Goal: Task Accomplishment & Management: Complete application form

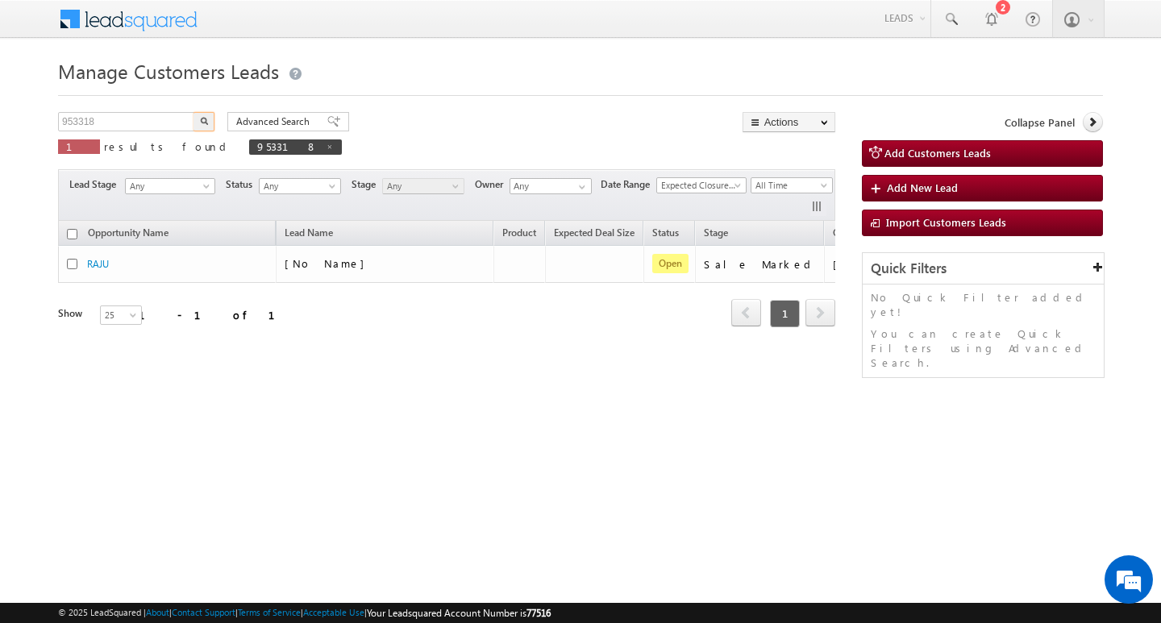
click at [164, 116] on input "953318" at bounding box center [127, 121] width 138 height 19
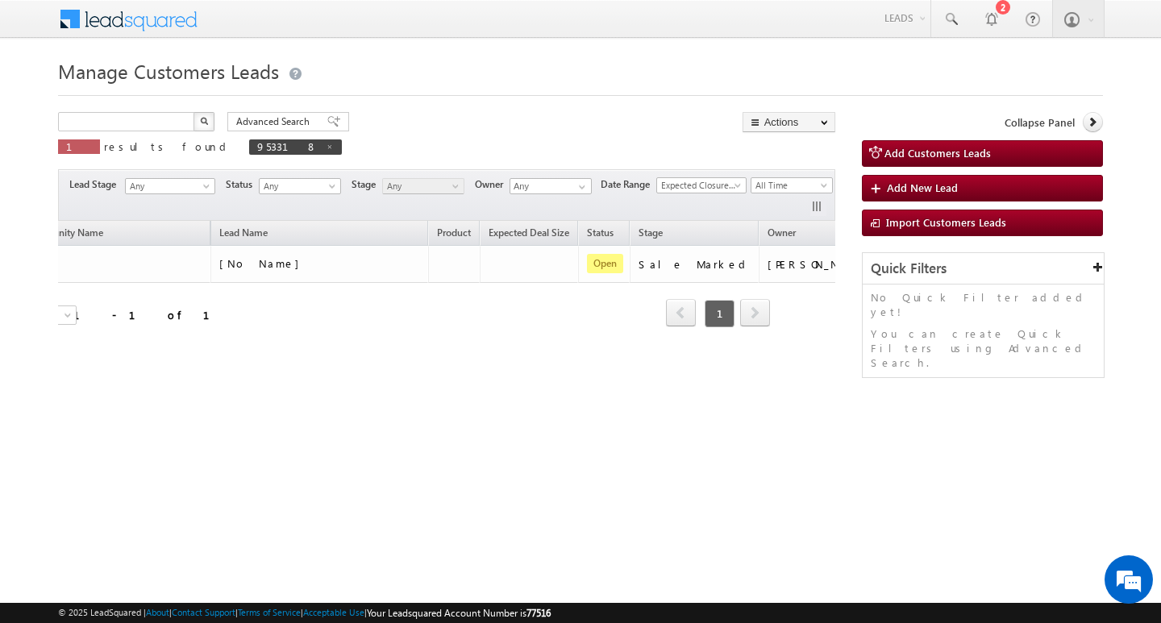
type input "Search Customers Leads"
click at [165, 123] on input "text" at bounding box center [127, 121] width 138 height 19
paste input "938269"
type input "938269"
click at [194, 112] on button "button" at bounding box center [204, 121] width 21 height 19
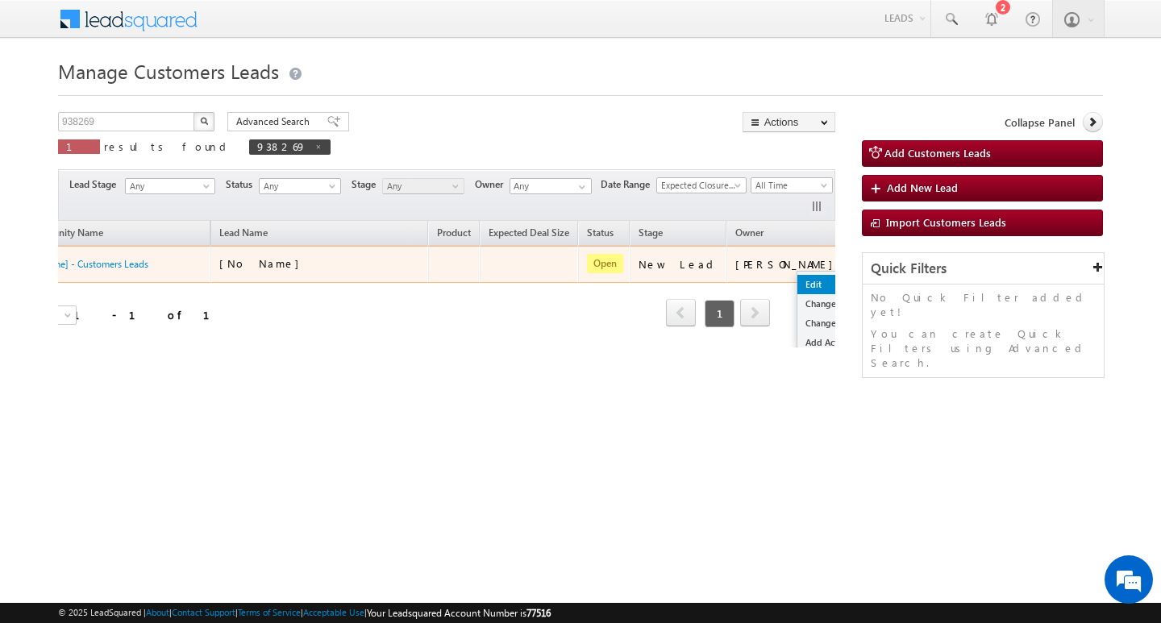
click at [797, 277] on link "Edit" at bounding box center [837, 284] width 81 height 19
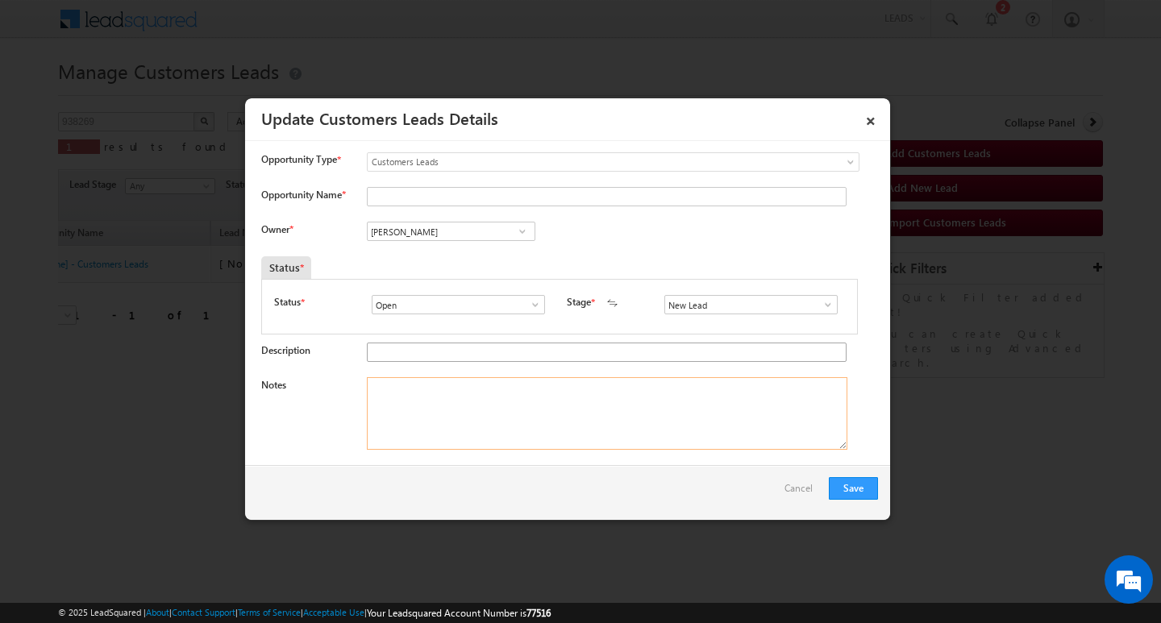
drag, startPoint x: 542, startPoint y: 400, endPoint x: 564, endPoint y: 348, distance: 56.8
click at [541, 402] on textarea "Notes" at bounding box center [607, 413] width 481 height 73
click at [820, 310] on span at bounding box center [828, 304] width 16 height 13
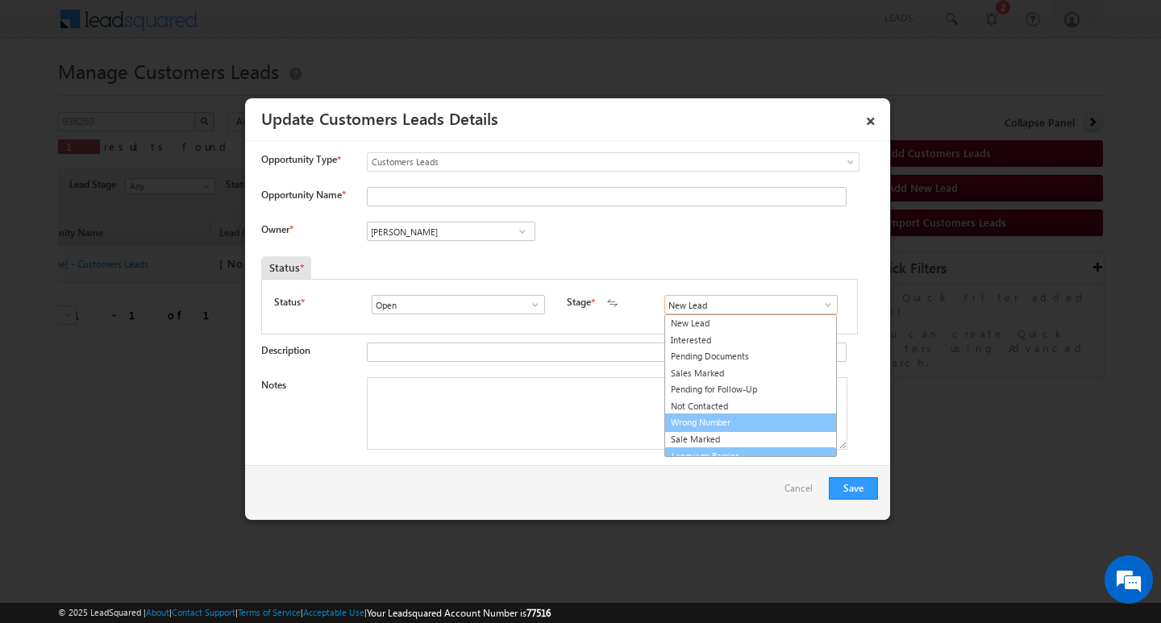
scroll to position [10, 0]
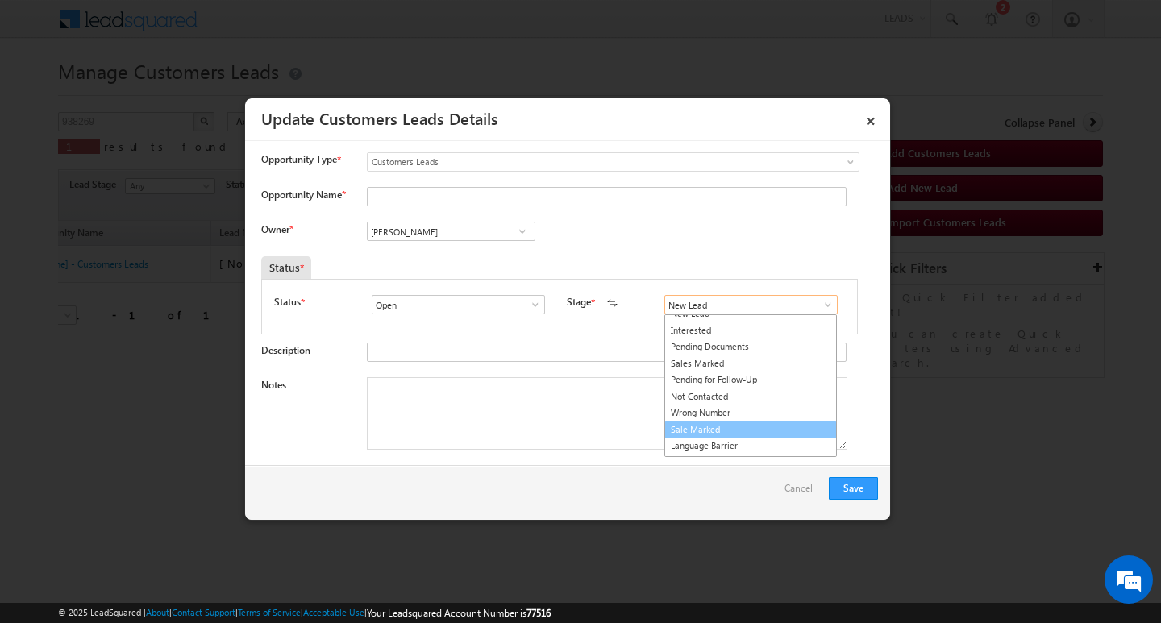
click at [760, 435] on link "Sale Marked" at bounding box center [750, 430] width 173 height 19
type input "Sale Marked"
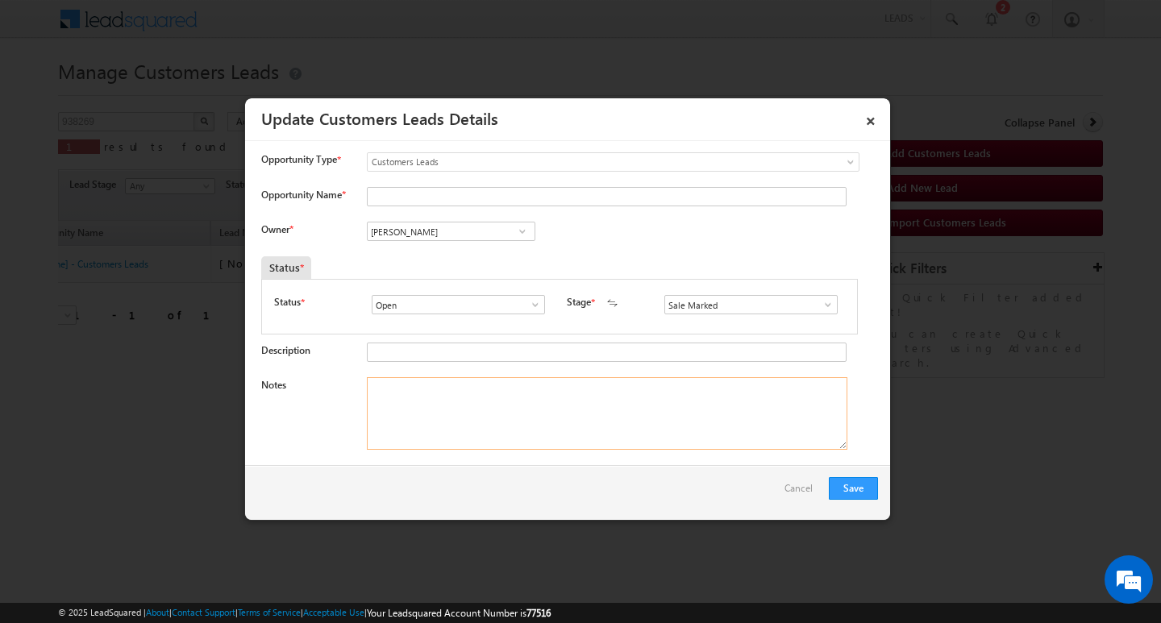
click at [489, 396] on textarea "Notes" at bounding box center [607, 413] width 481 height 73
click at [493, 239] on input "[PERSON_NAME]" at bounding box center [451, 231] width 169 height 19
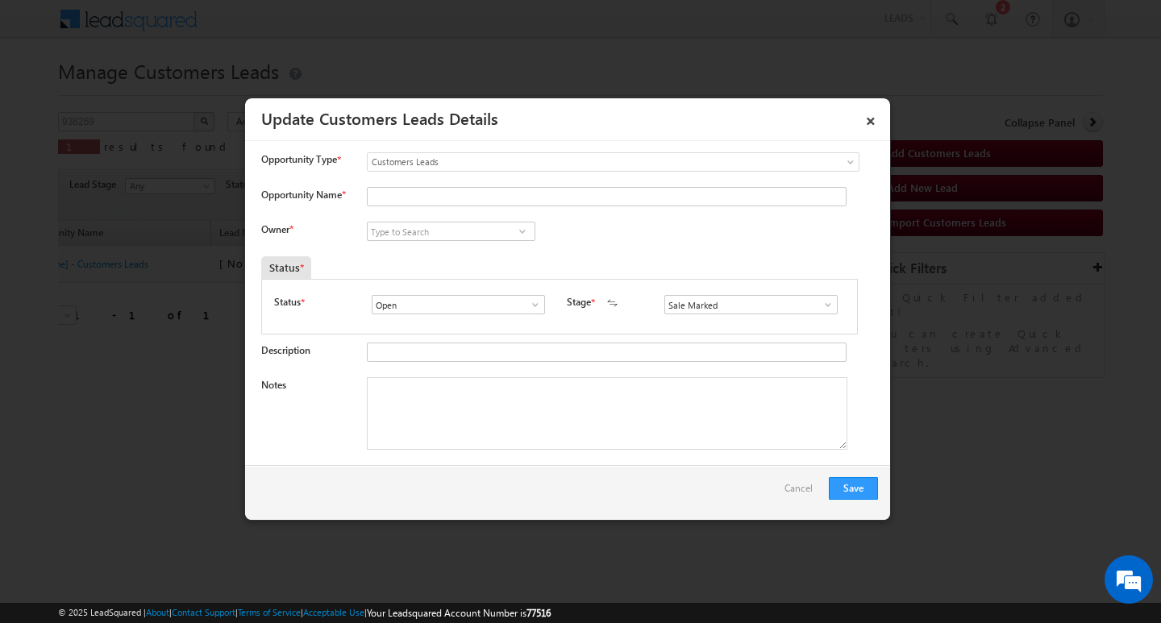
click at [467, 456] on div "Notes" at bounding box center [569, 417] width 617 height 81
click at [560, 206] on input "Opportunity Name *" at bounding box center [607, 196] width 480 height 19
click at [427, 197] on input "Opportunity Name *" at bounding box center [607, 196] width 480 height 19
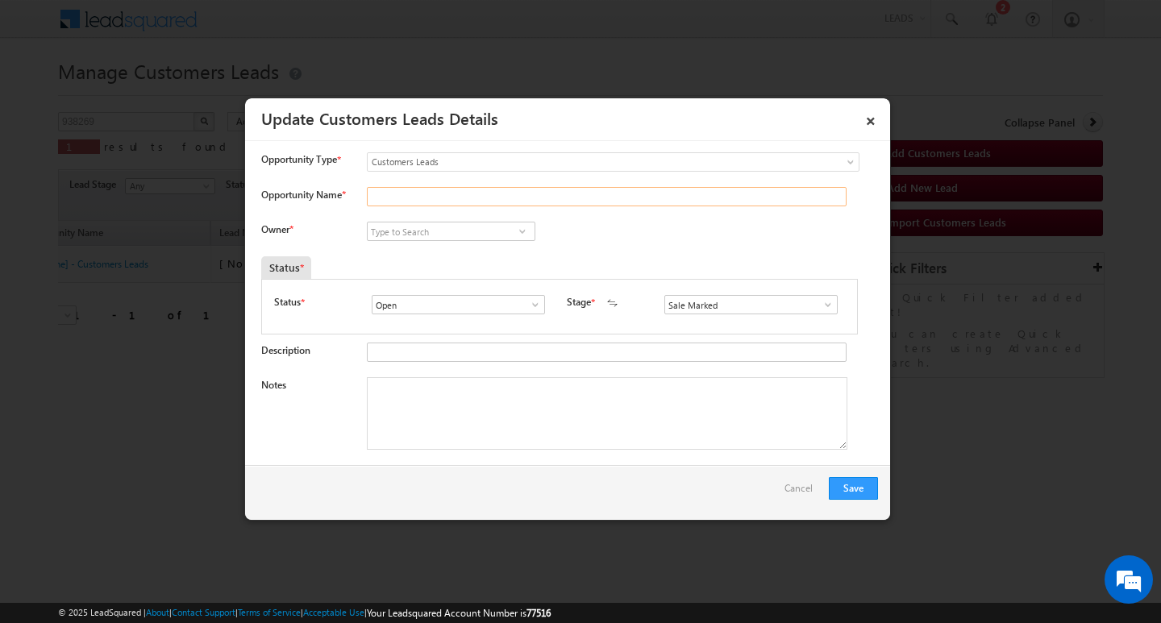
paste input "[PERSON_NAME]"
type input "[PERSON_NAME]"
click at [463, 389] on textarea "Notes" at bounding box center [607, 413] width 481 height 73
click at [610, 410] on textarea "Notes" at bounding box center [607, 413] width 481 height 73
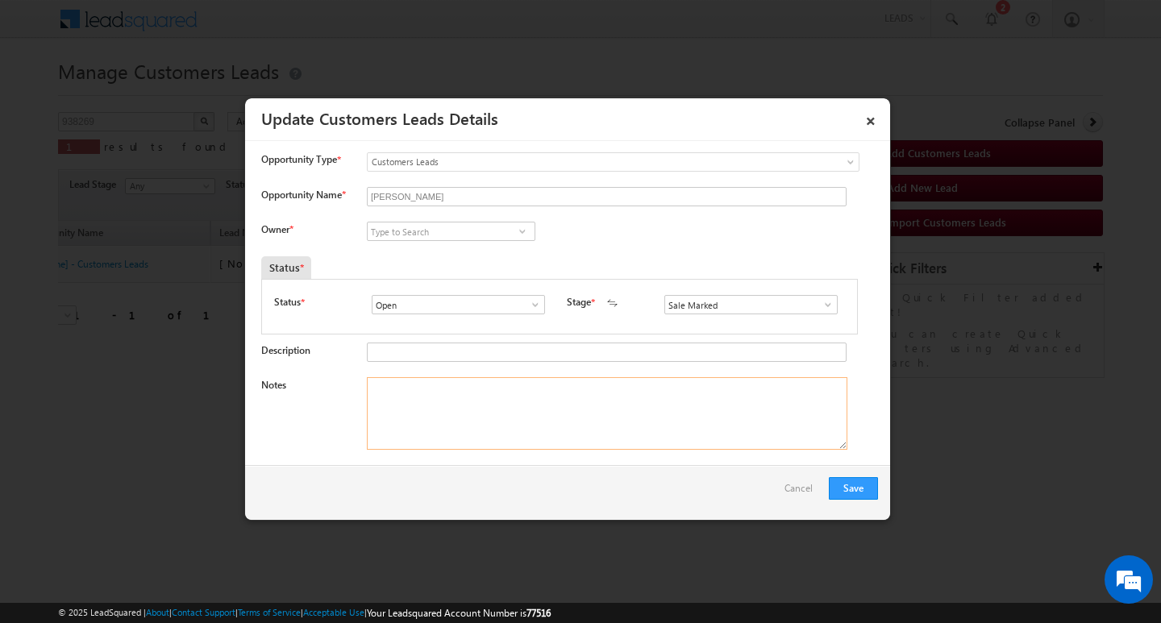
paste textarea "[PERSON_NAME]/ ag : 35/ job / mothe income : 25y / woral expw : 4y / loan type …"
type textarea "[PERSON_NAME]/ ag : 35/ job / mothe income : 25y / woral expw : 4y / loan type …"
click at [477, 223] on input at bounding box center [451, 231] width 169 height 19
click at [497, 238] on input at bounding box center [451, 231] width 169 height 19
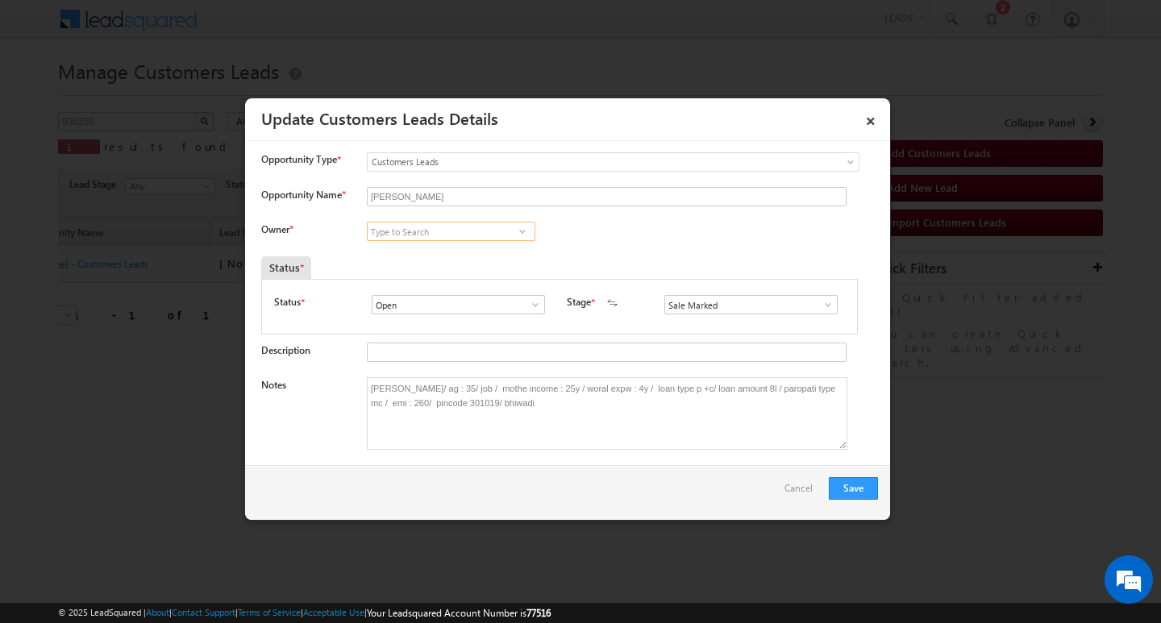
paste input "[PERSON_NAME]"
click at [483, 243] on link "[PERSON_NAME] [PERSON_NAME][EMAIL_ADDRESS][DOMAIN_NAME]" at bounding box center [451, 256] width 169 height 31
type input "[PERSON_NAME]"
click at [862, 486] on button "Save" at bounding box center [853, 488] width 49 height 23
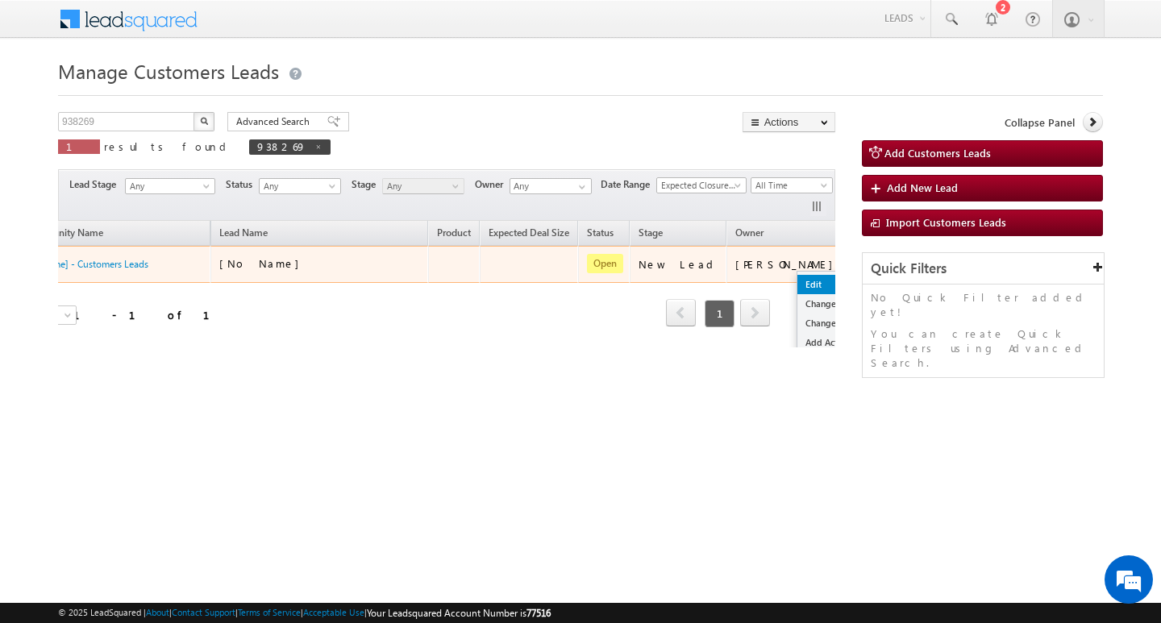
click at [797, 277] on link "Edit" at bounding box center [837, 284] width 81 height 19
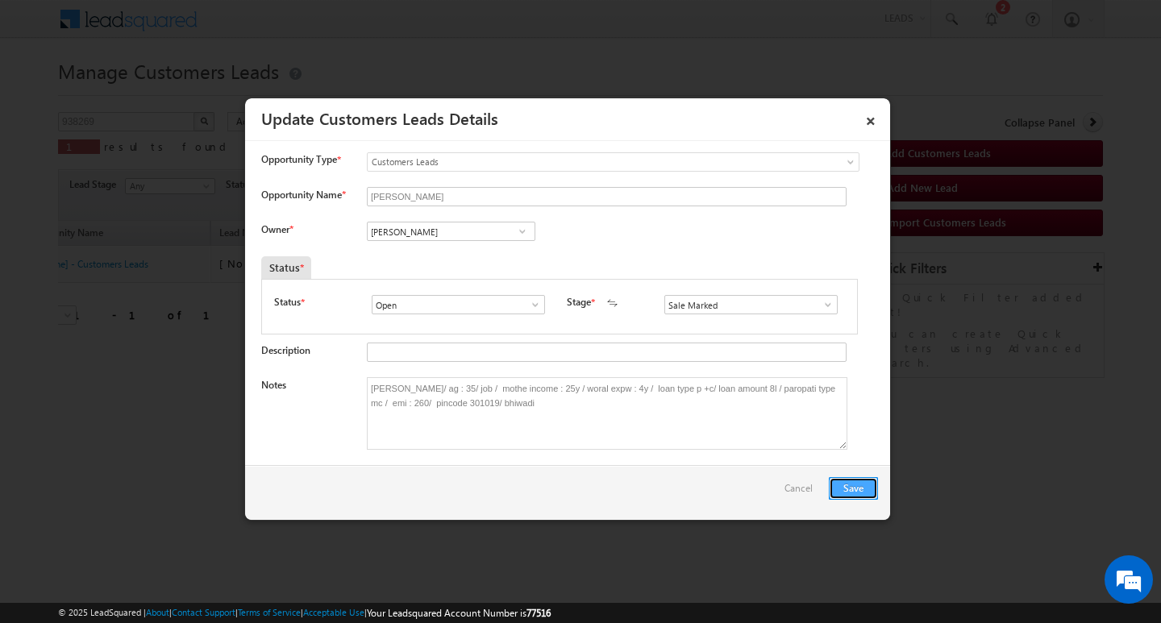
click at [857, 486] on button "Save" at bounding box center [853, 488] width 49 height 23
